Goal: Transaction & Acquisition: Register for event/course

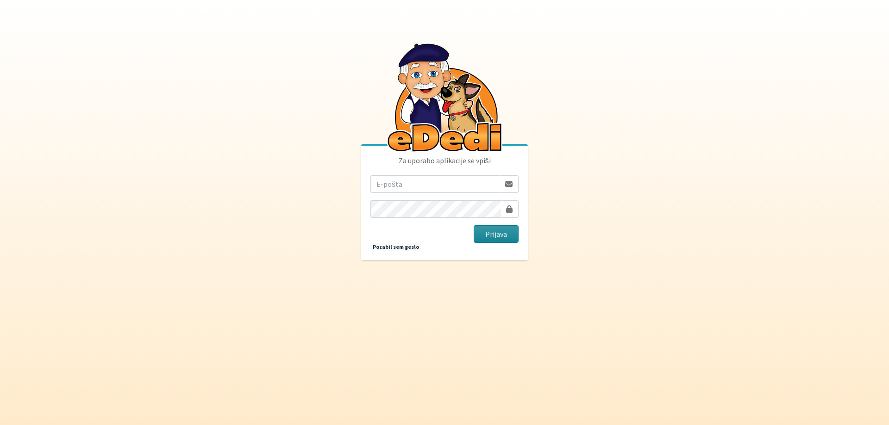
type input "[EMAIL_ADDRESS][DOMAIN_NAME]"
click at [497, 237] on button "Prijava" at bounding box center [496, 234] width 45 height 18
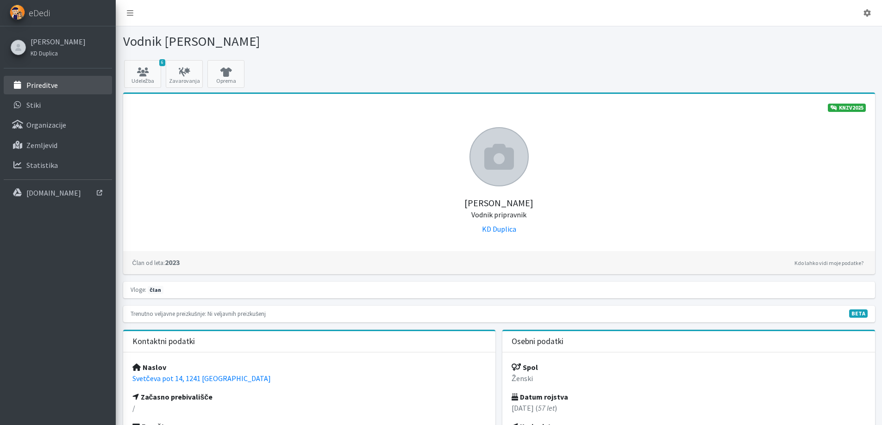
click at [35, 84] on p "Prireditve" at bounding box center [41, 85] width 31 height 9
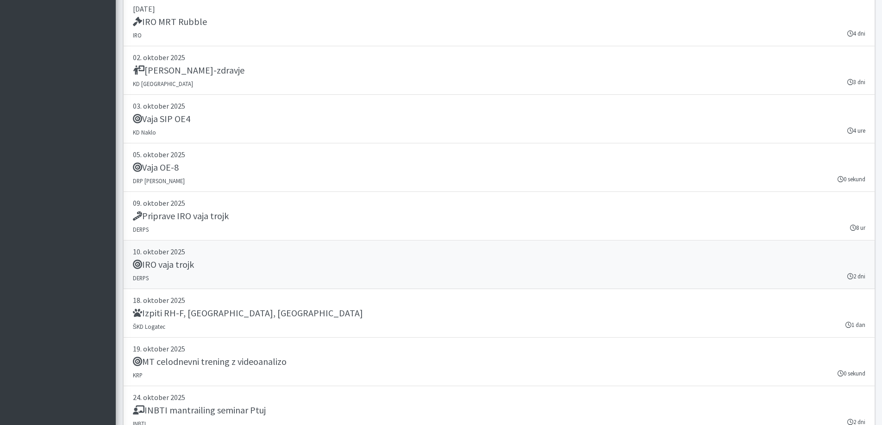
scroll to position [1620, 0]
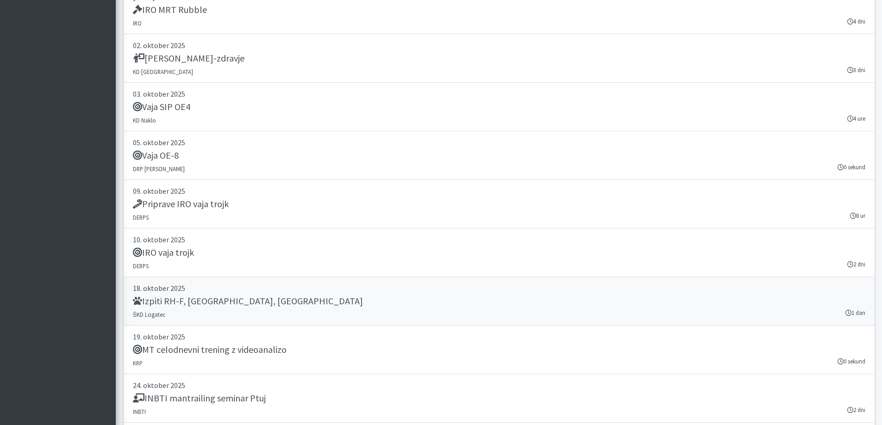
click at [199, 301] on h5 "Izpiti RH-F, FL, MT" at bounding box center [248, 301] width 230 height 11
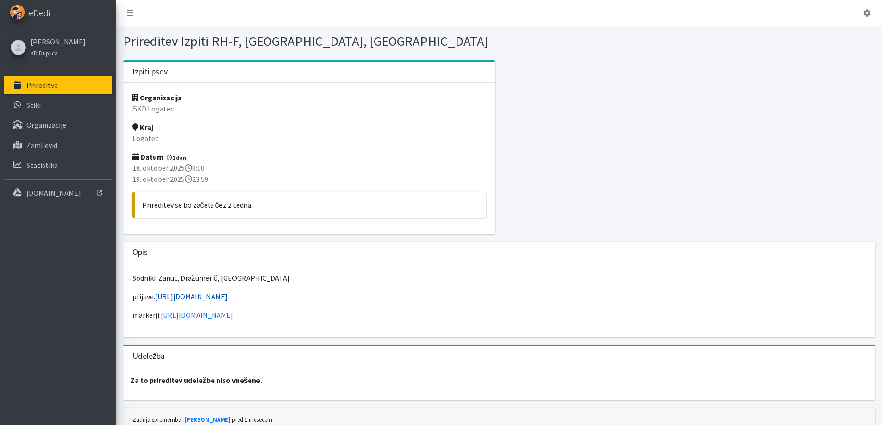
click at [192, 296] on link "https://forms.gle/diF7ZQaUdvAr2fye6" at bounding box center [191, 296] width 73 height 9
click at [205, 297] on link "https://forms.gle/diF7ZQaUdvAr2fye6" at bounding box center [191, 296] width 73 height 9
